Goal: Task Accomplishment & Management: Use online tool/utility

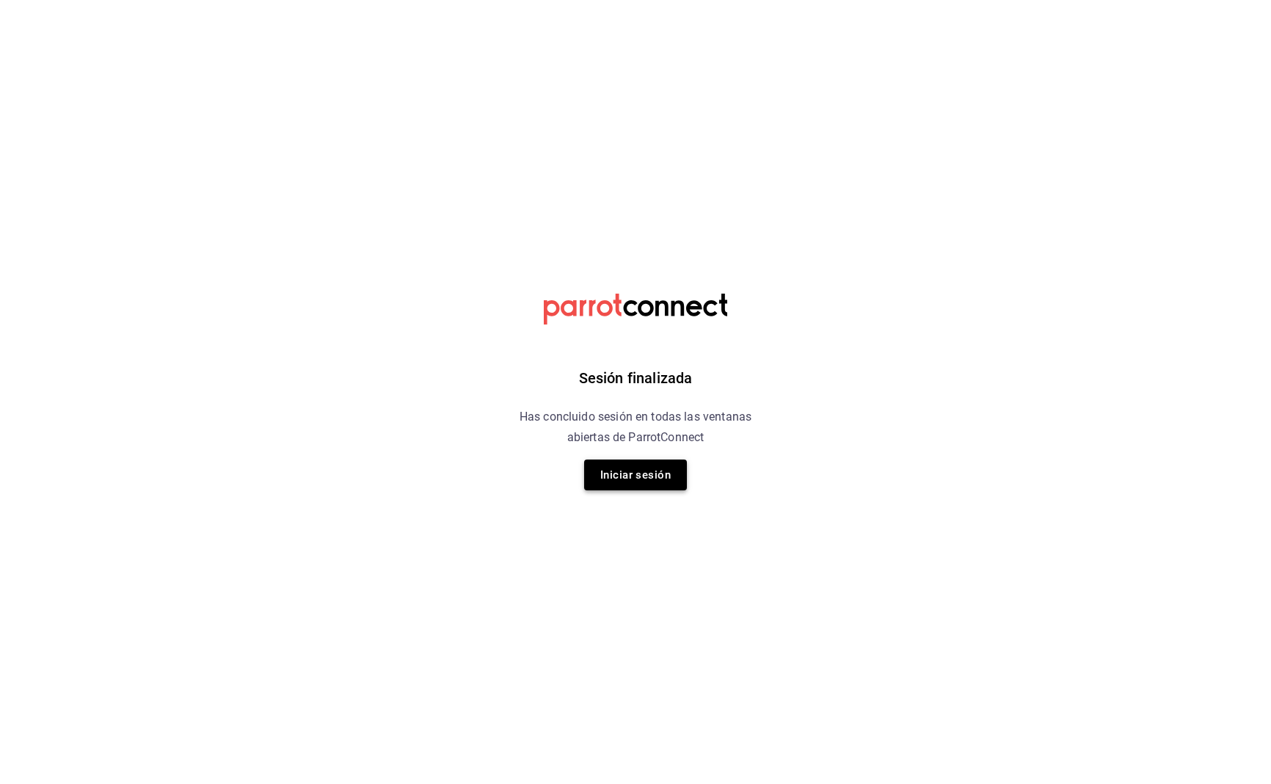
click at [667, 473] on button "Iniciar sesión" at bounding box center [635, 474] width 103 height 31
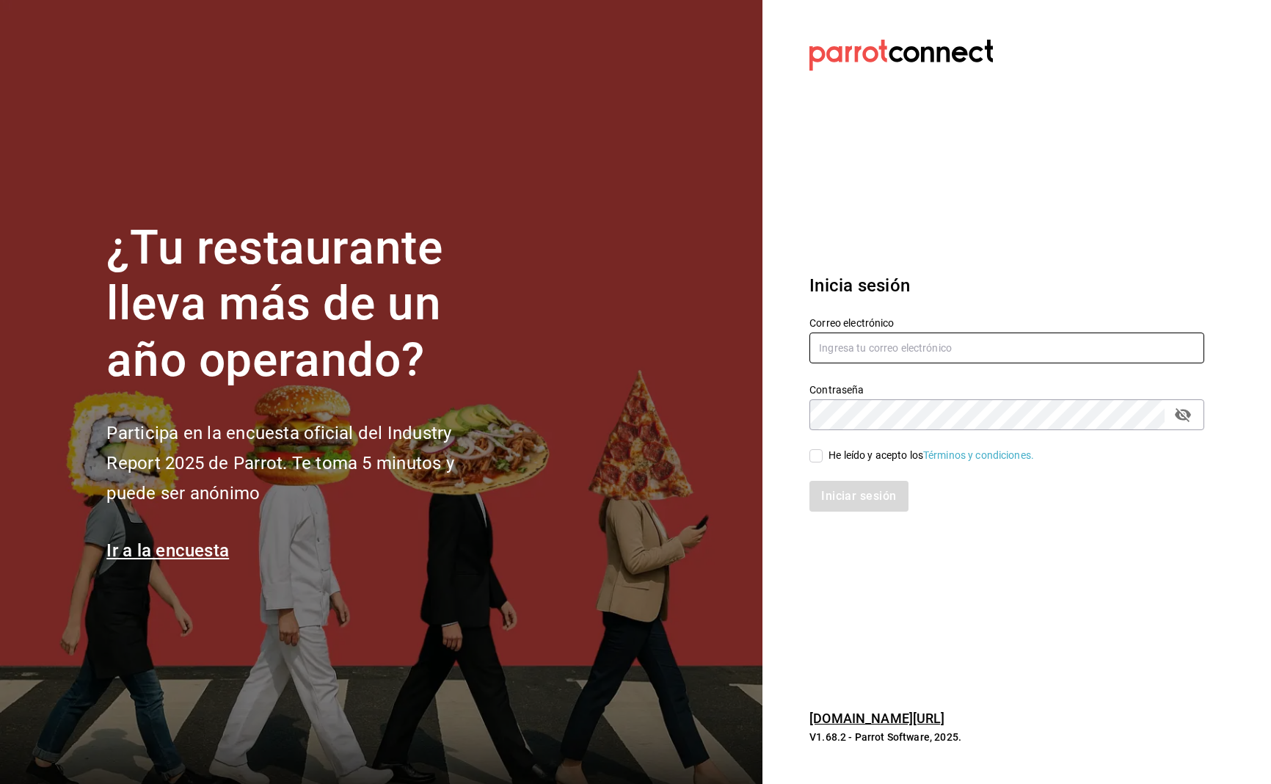
type input "[DOMAIN_NAME][EMAIL_ADDRESS][DOMAIN_NAME]"
drag, startPoint x: 818, startPoint y: 457, endPoint x: 828, endPoint y: 469, distance: 16.2
click at [818, 457] on input "He leído y acepto los Términos y condiciones." at bounding box center [816, 455] width 13 height 13
checkbox input "true"
click at [846, 500] on button "Iniciar sesión" at bounding box center [860, 496] width 100 height 31
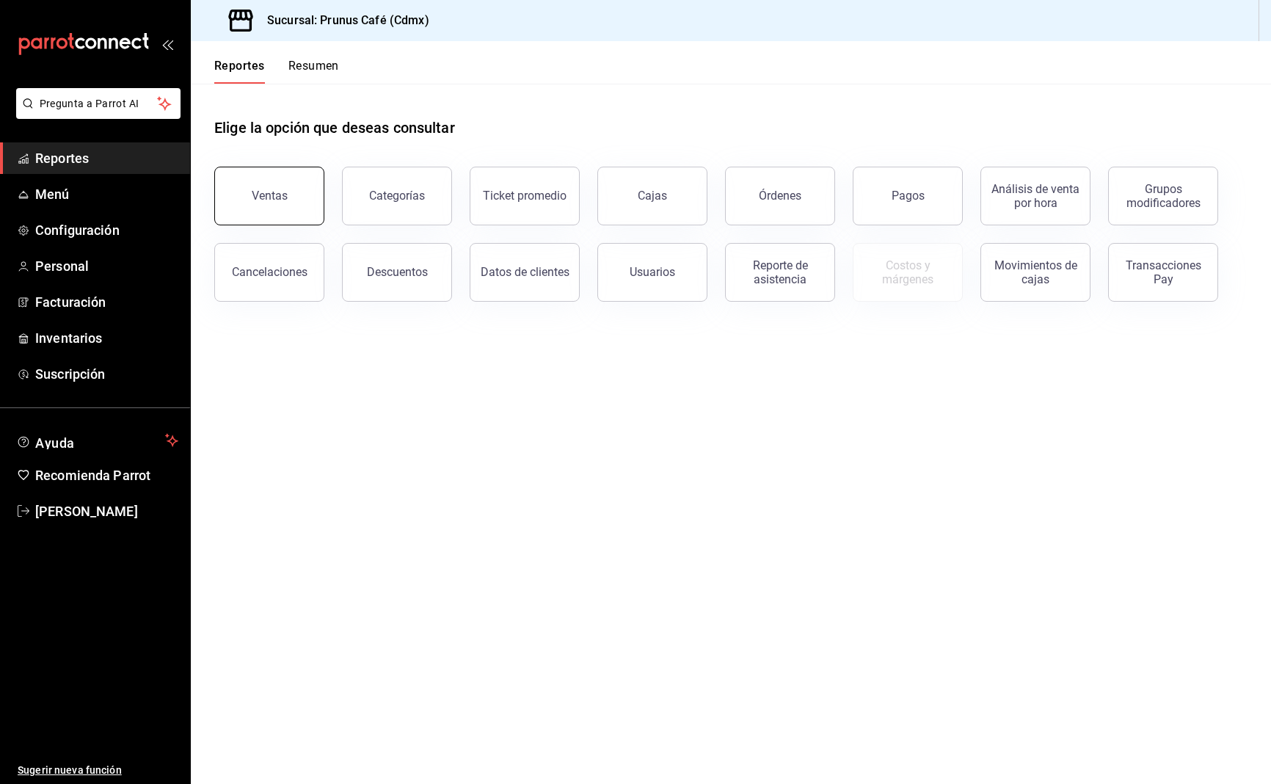
click at [264, 200] on div "Ventas" at bounding box center [270, 196] width 36 height 14
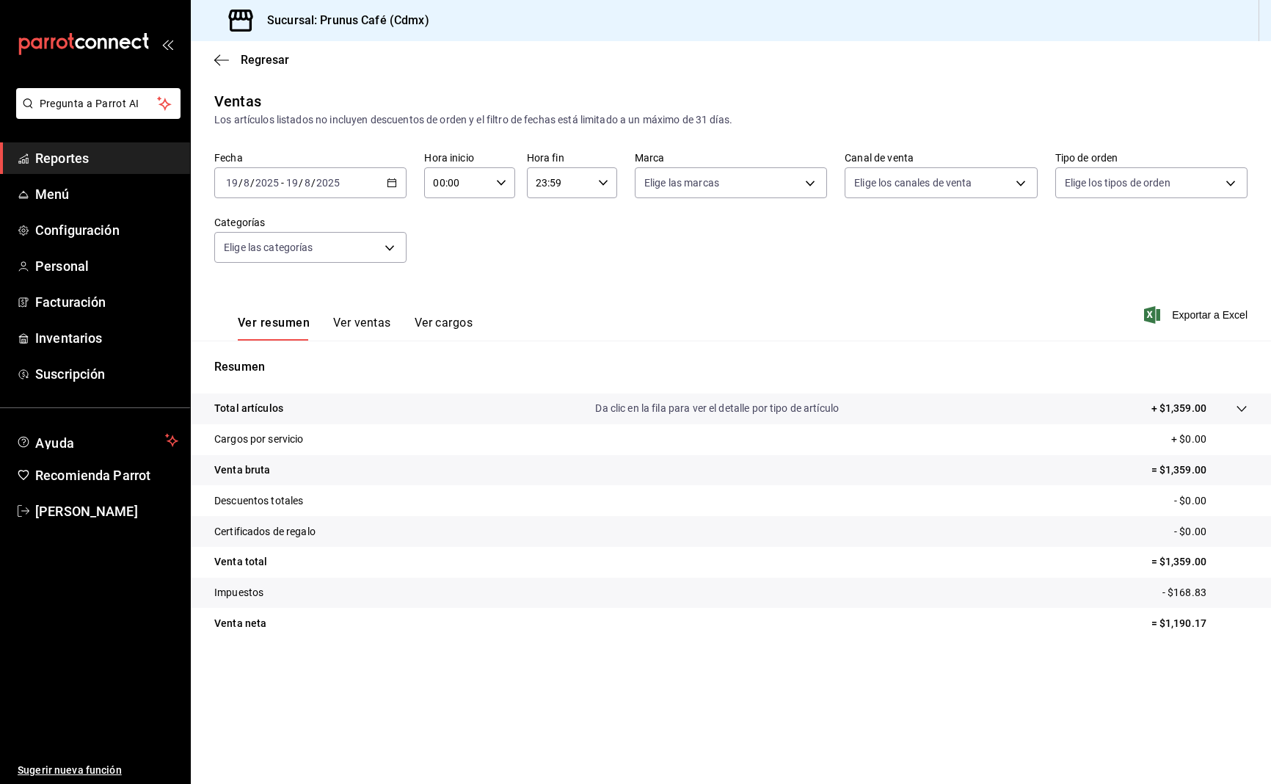
click at [316, 411] on div "Total artículos Da clic en la fila para ver el detalle por tipo de artículo + $…" at bounding box center [710, 408] width 992 height 15
